Goal: Task Accomplishment & Management: Complete application form

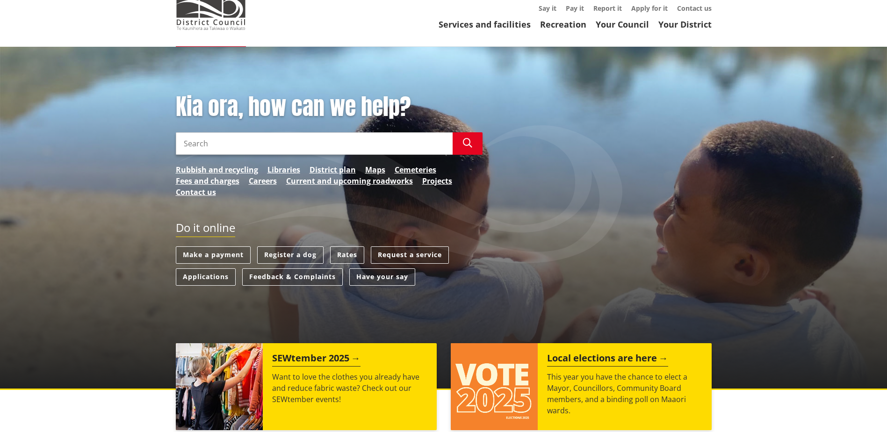
scroll to position [94, 0]
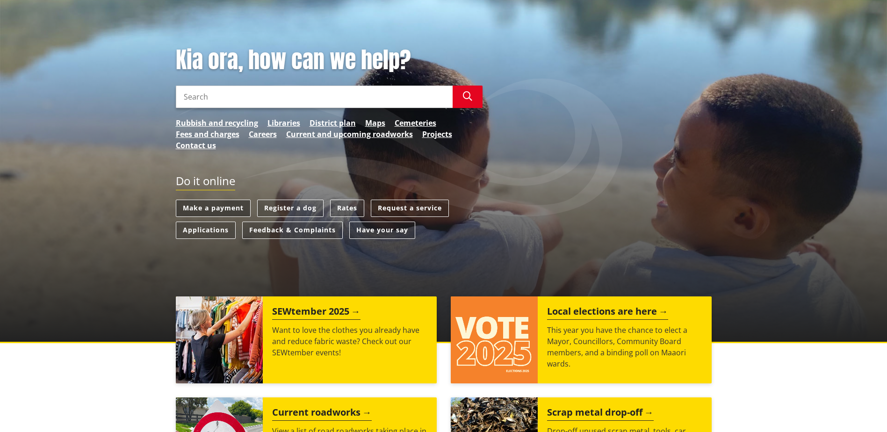
click at [224, 204] on link "Make a payment" at bounding box center [213, 208] width 75 height 17
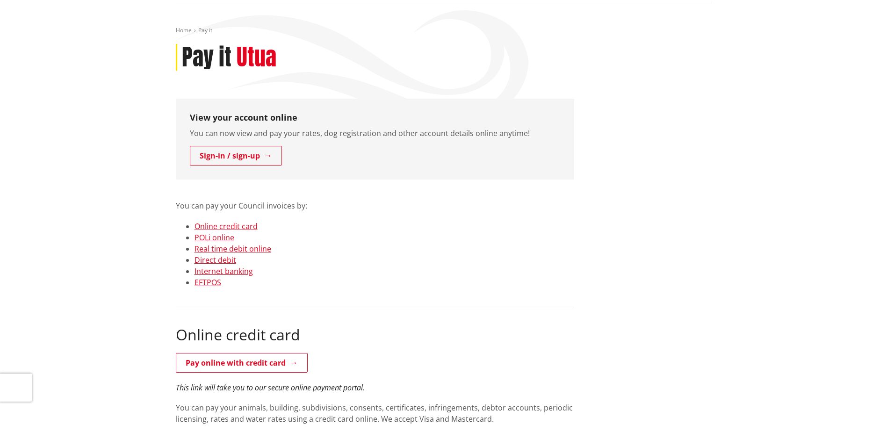
scroll to position [94, 0]
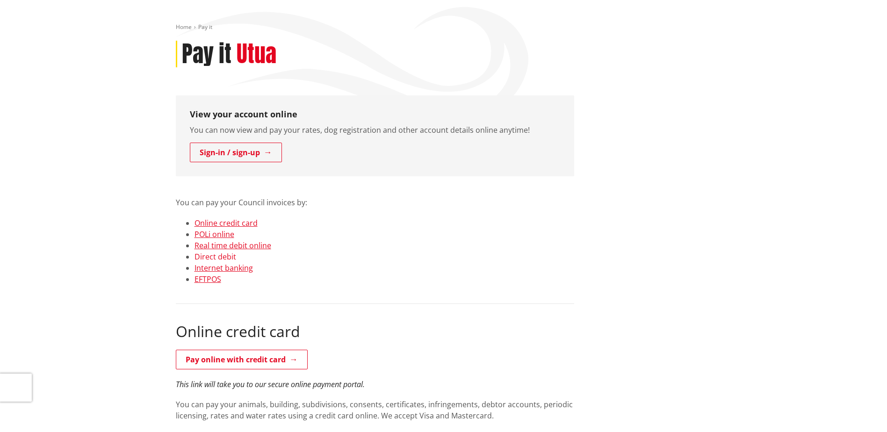
click at [221, 258] on link "Direct debit" at bounding box center [216, 257] width 42 height 10
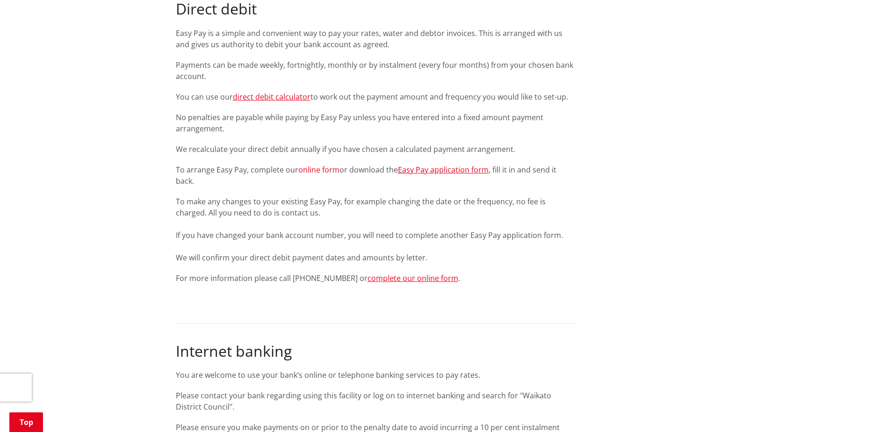
click at [317, 168] on link "online form" at bounding box center [318, 170] width 41 height 10
